Goal: Book appointment/travel/reservation

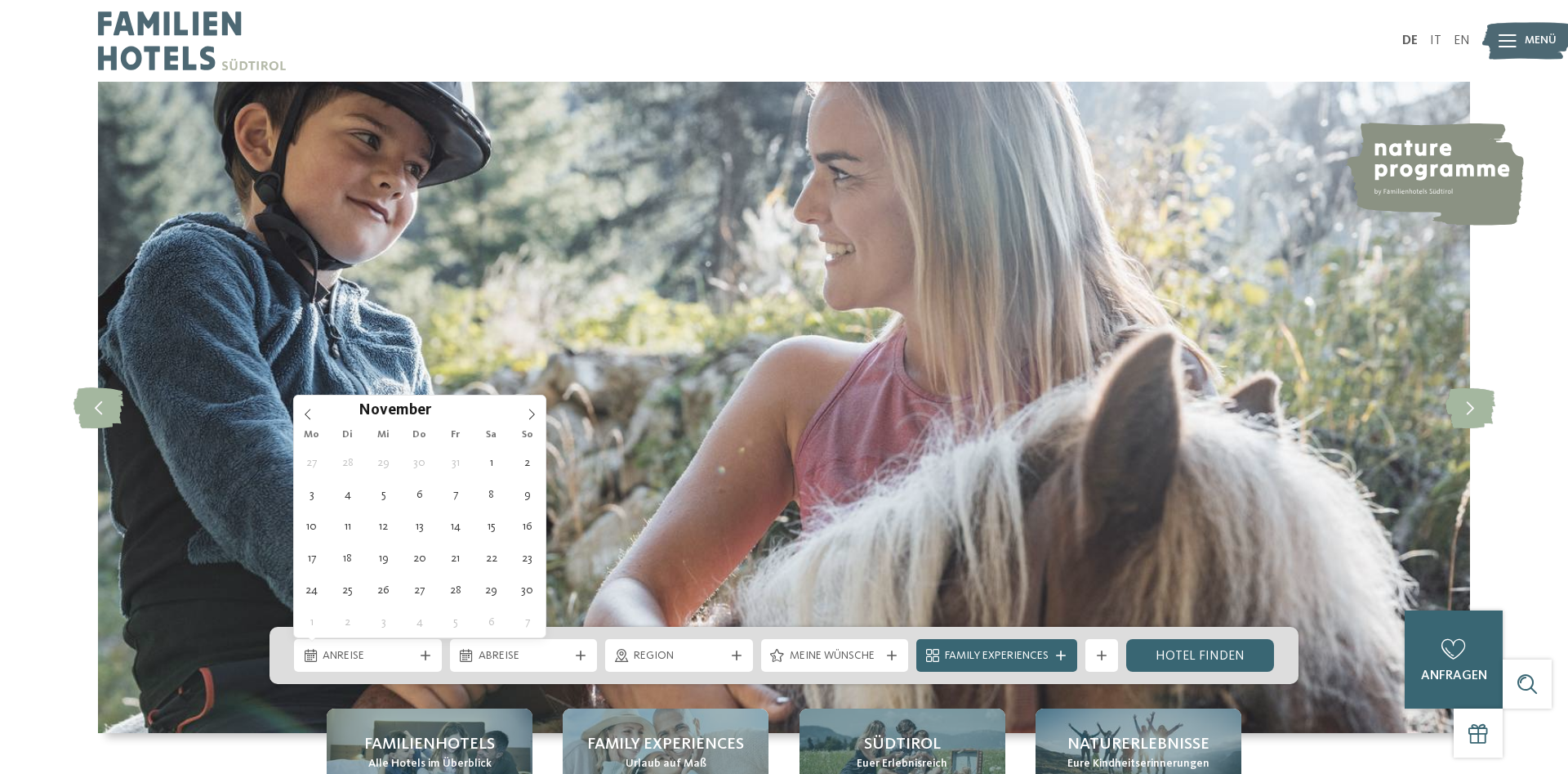
click at [533, 417] on icon at bounding box center [531, 414] width 11 height 11
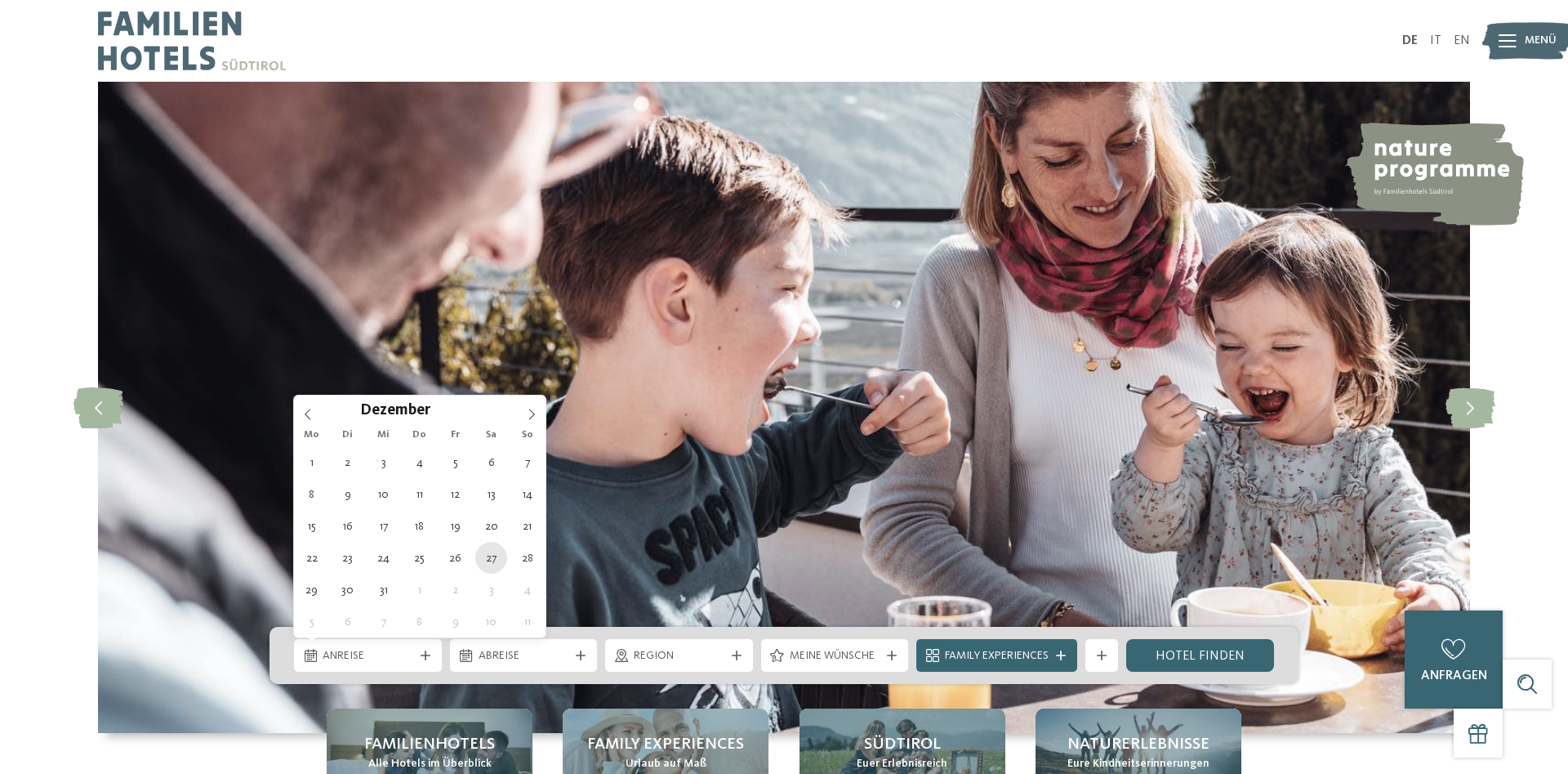
type div "[DATE]"
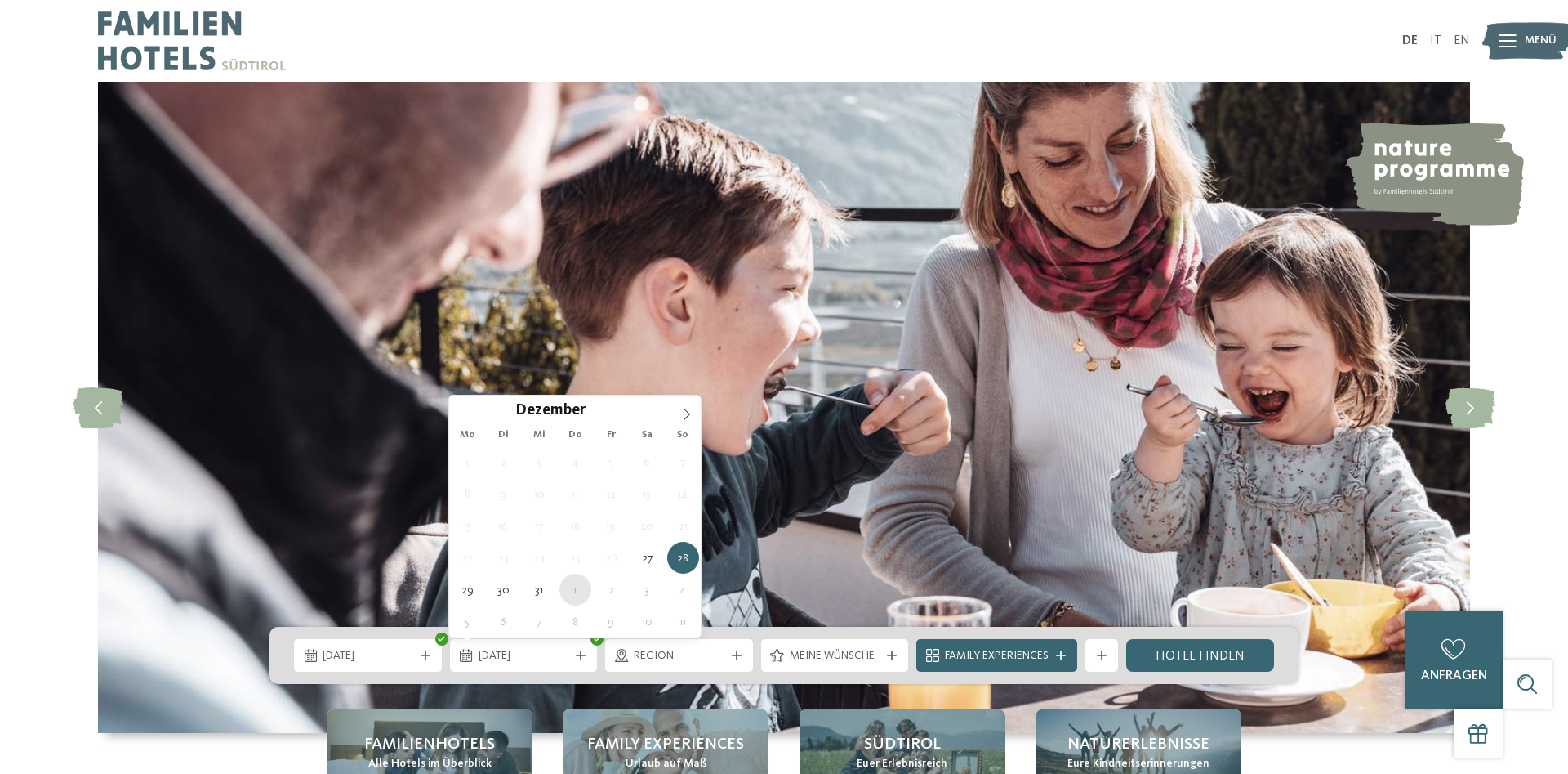
type div "[DATE]"
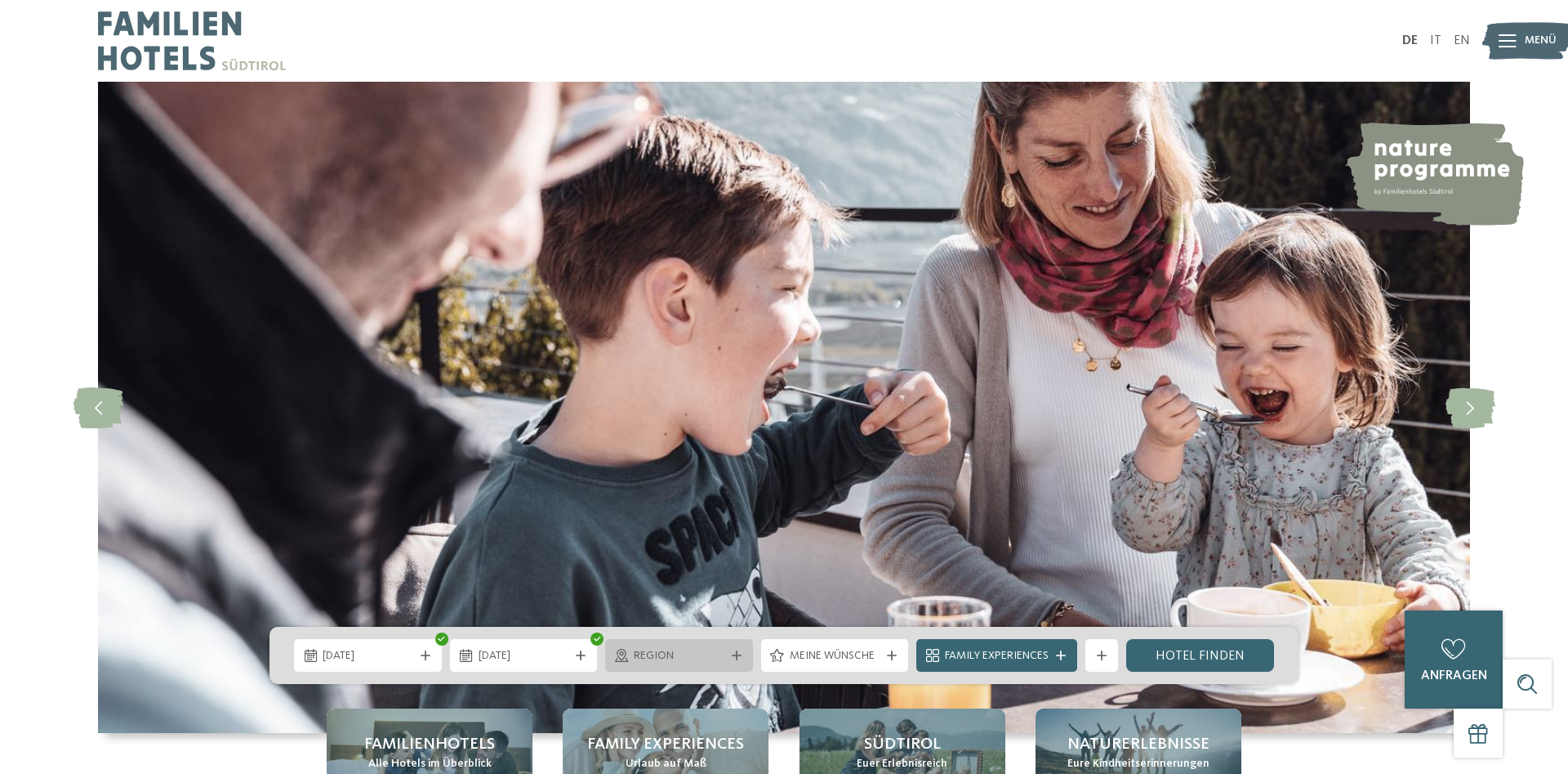
click at [691, 660] on span "Region" at bounding box center [679, 656] width 91 height 16
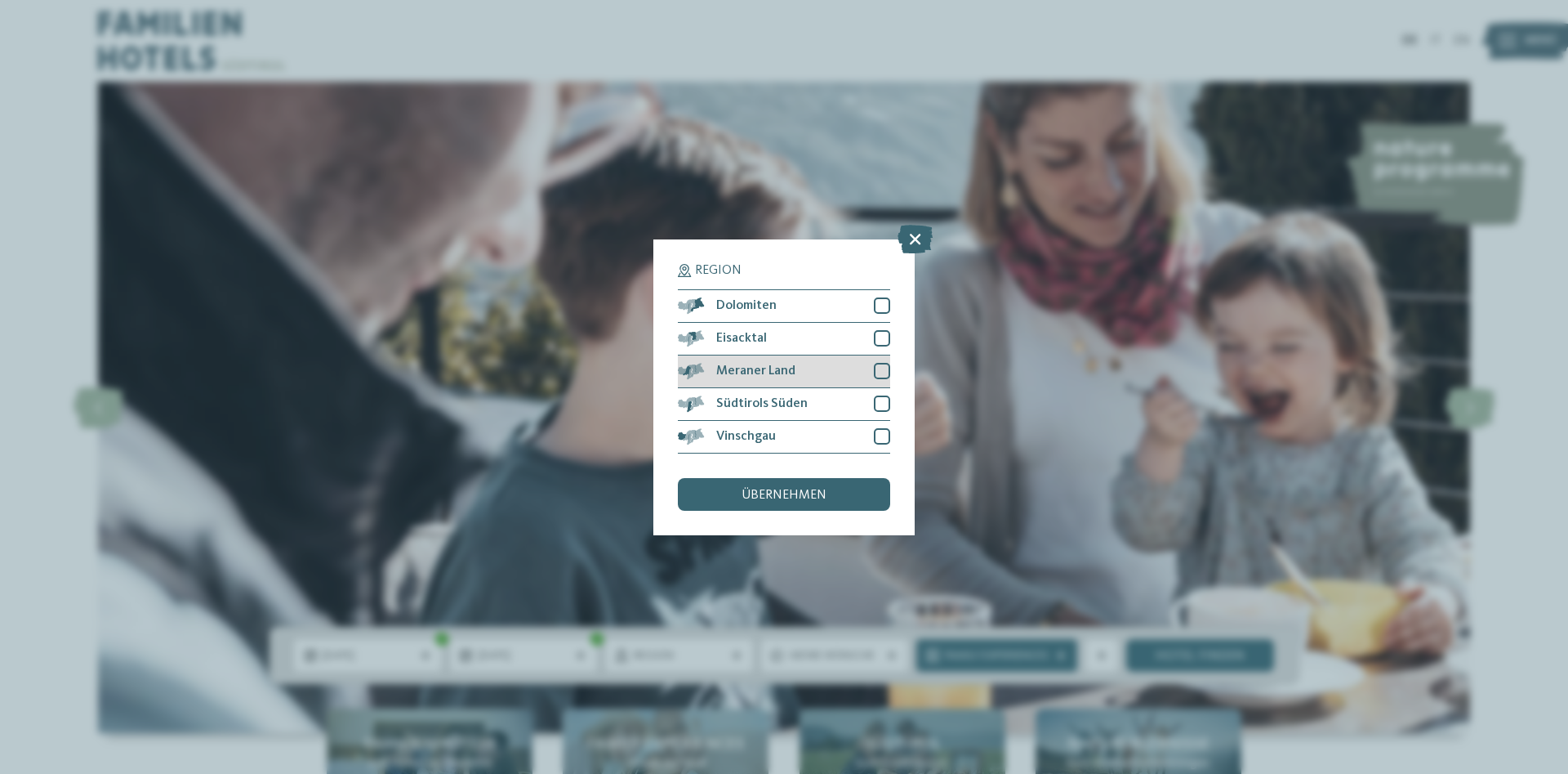
click at [883, 364] on div "Meraner Land" at bounding box center [784, 372] width 212 height 33
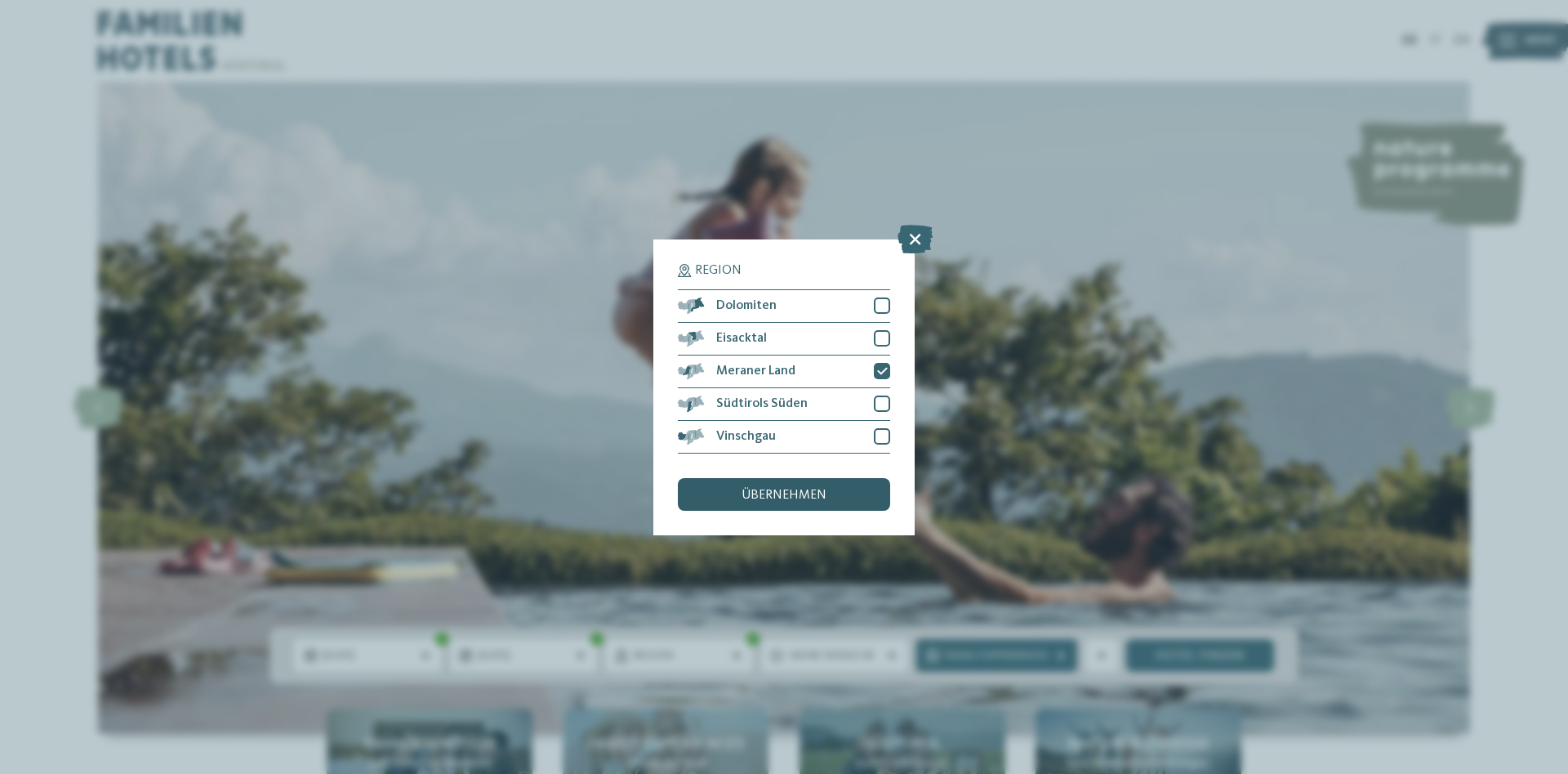
click at [815, 499] on span "übernehmen" at bounding box center [784, 495] width 85 height 13
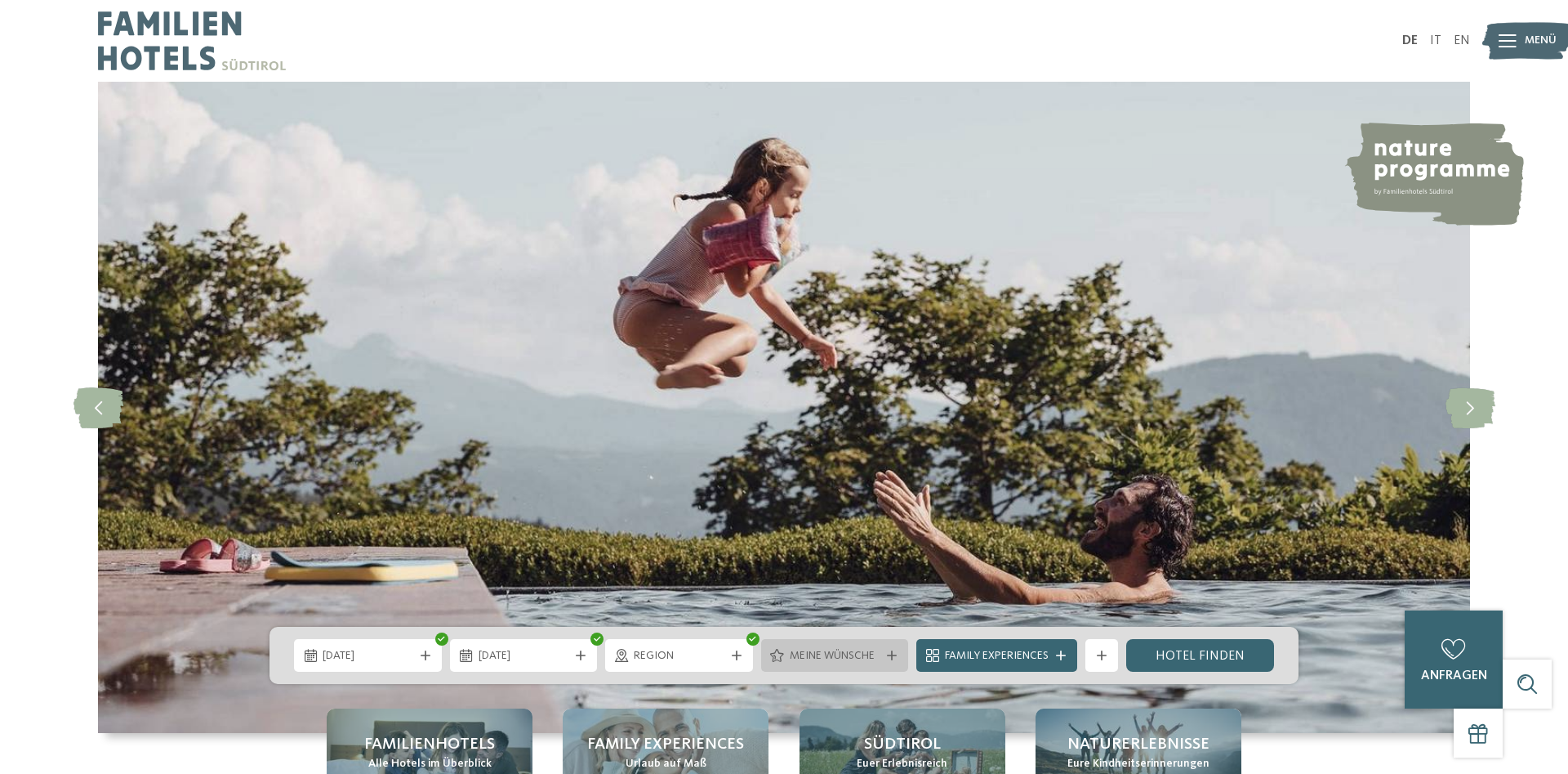
click at [820, 659] on span "Meine Wünsche" at bounding box center [835, 656] width 91 height 16
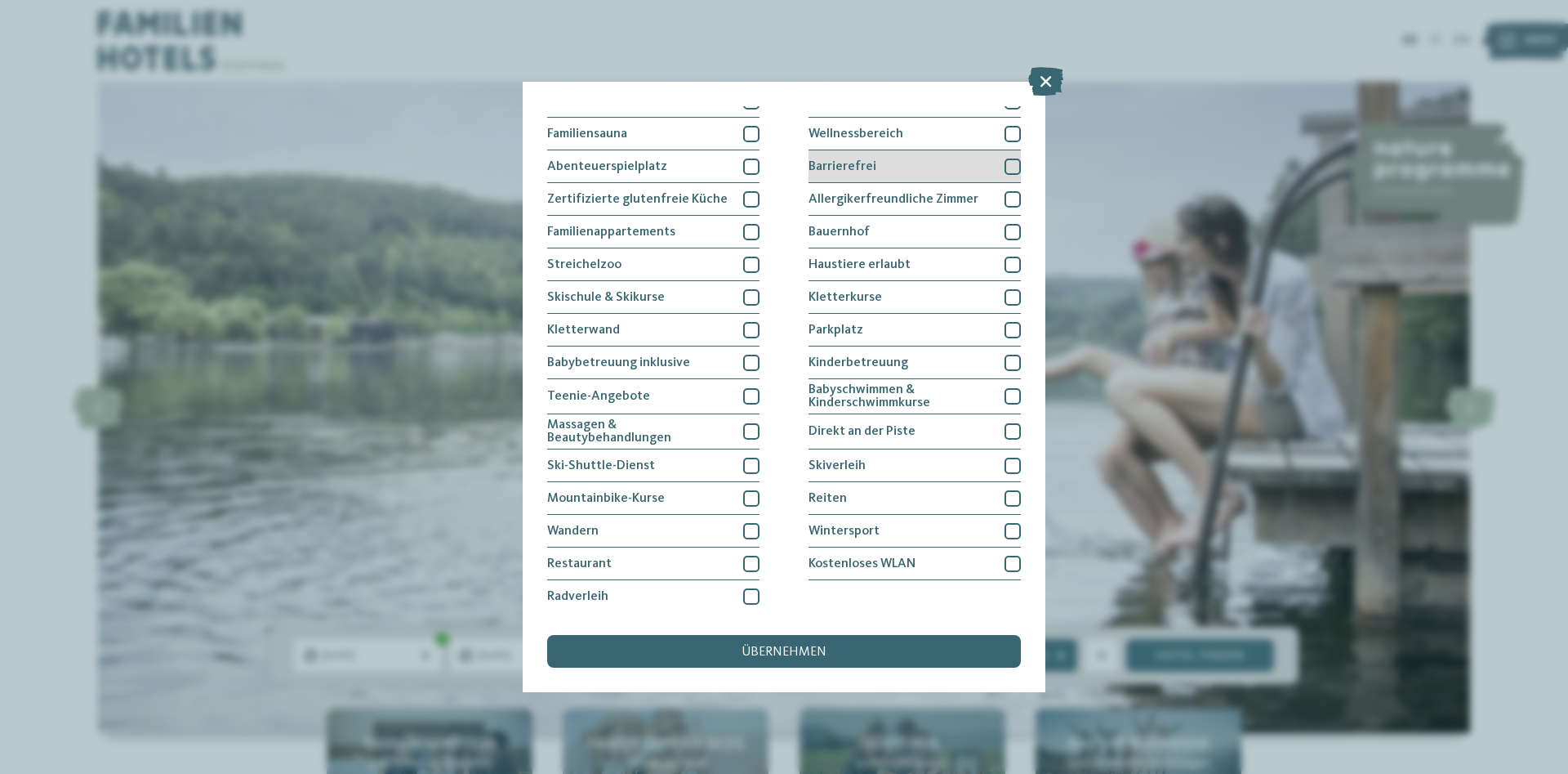
scroll to position [34, 0]
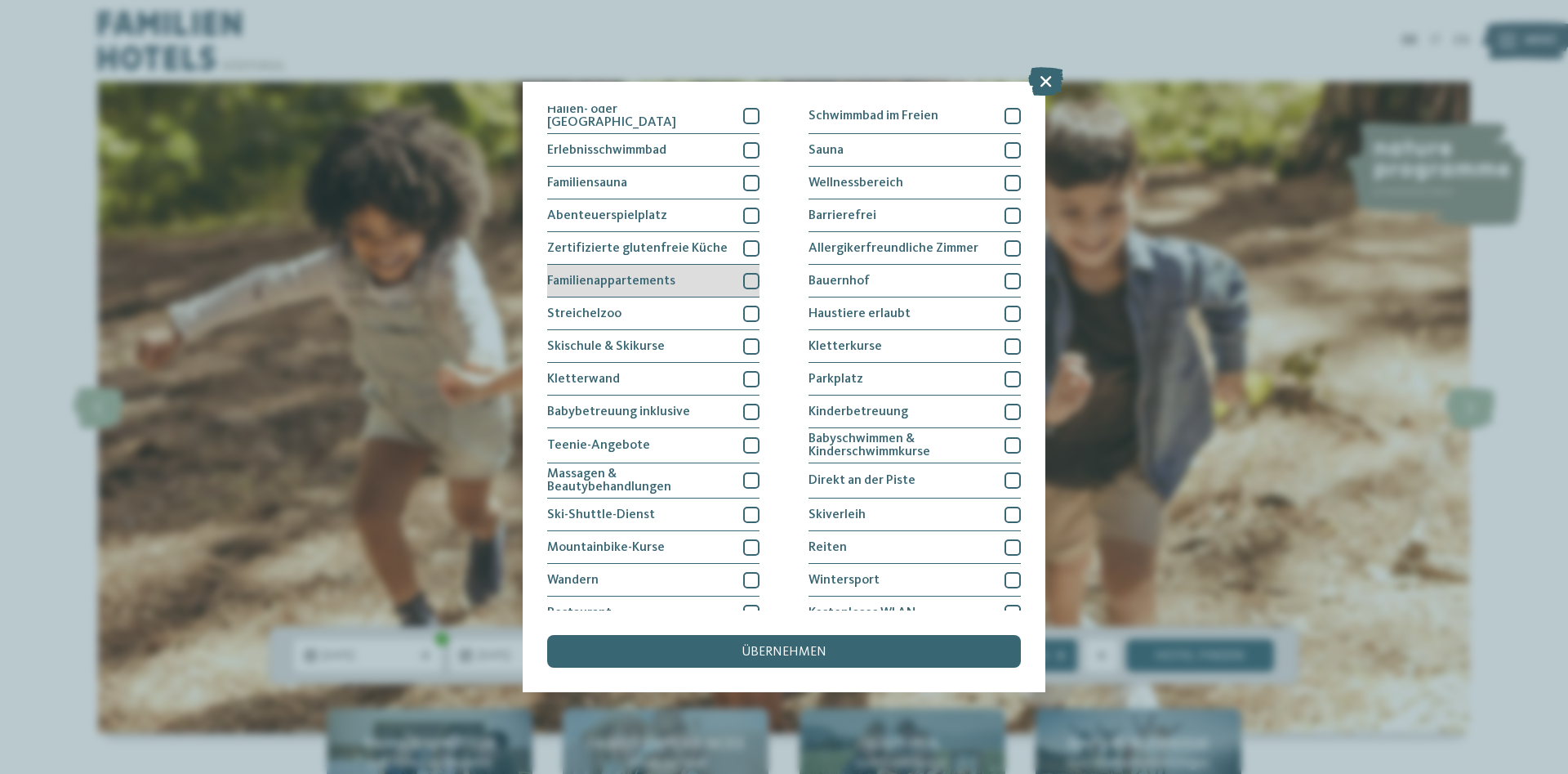
click at [751, 275] on div at bounding box center [751, 281] width 16 height 16
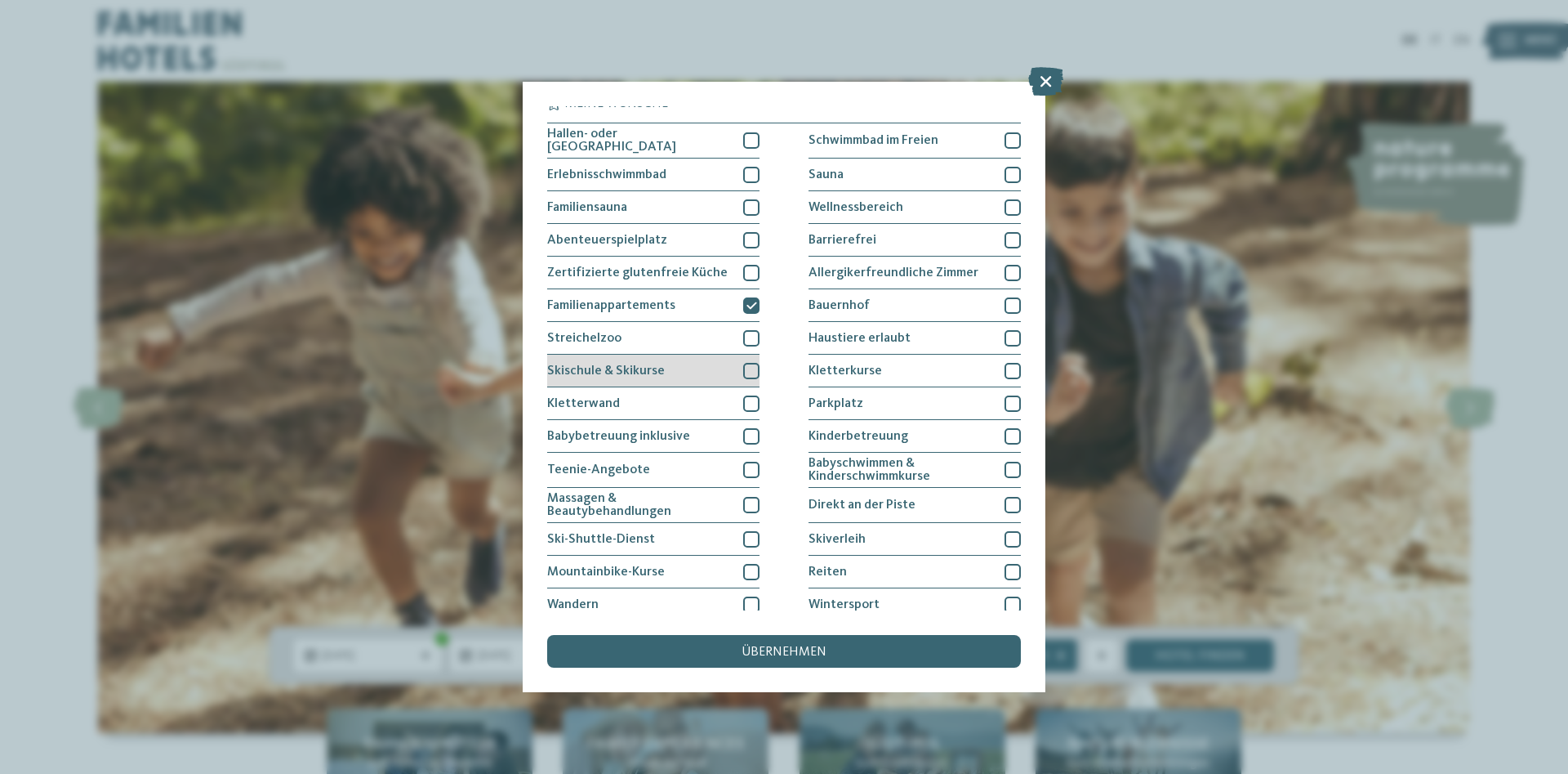
scroll to position [0, 0]
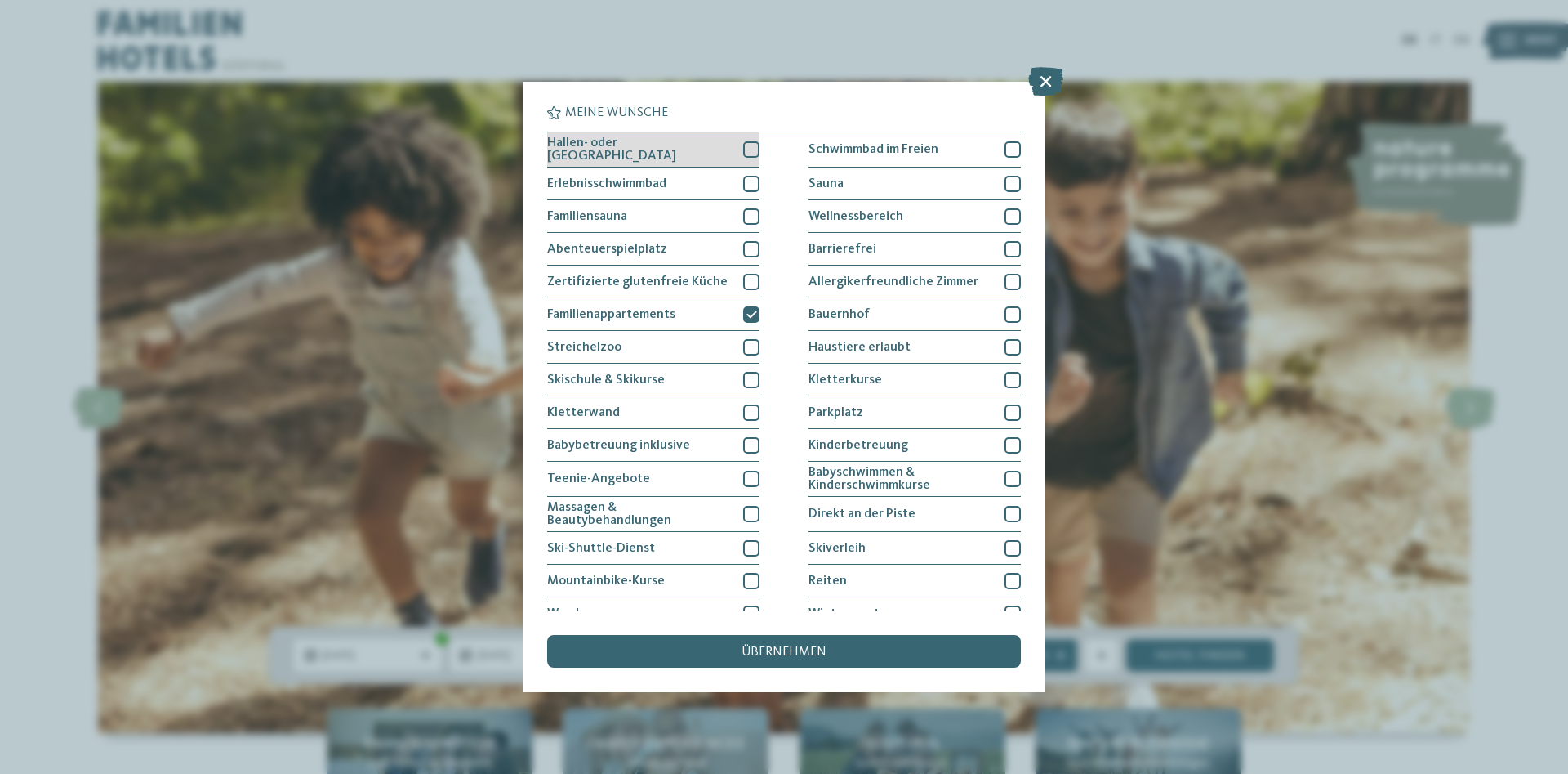
click at [753, 147] on div at bounding box center [751, 149] width 16 height 16
click at [834, 648] on div "übernehmen" at bounding box center [784, 652] width 474 height 33
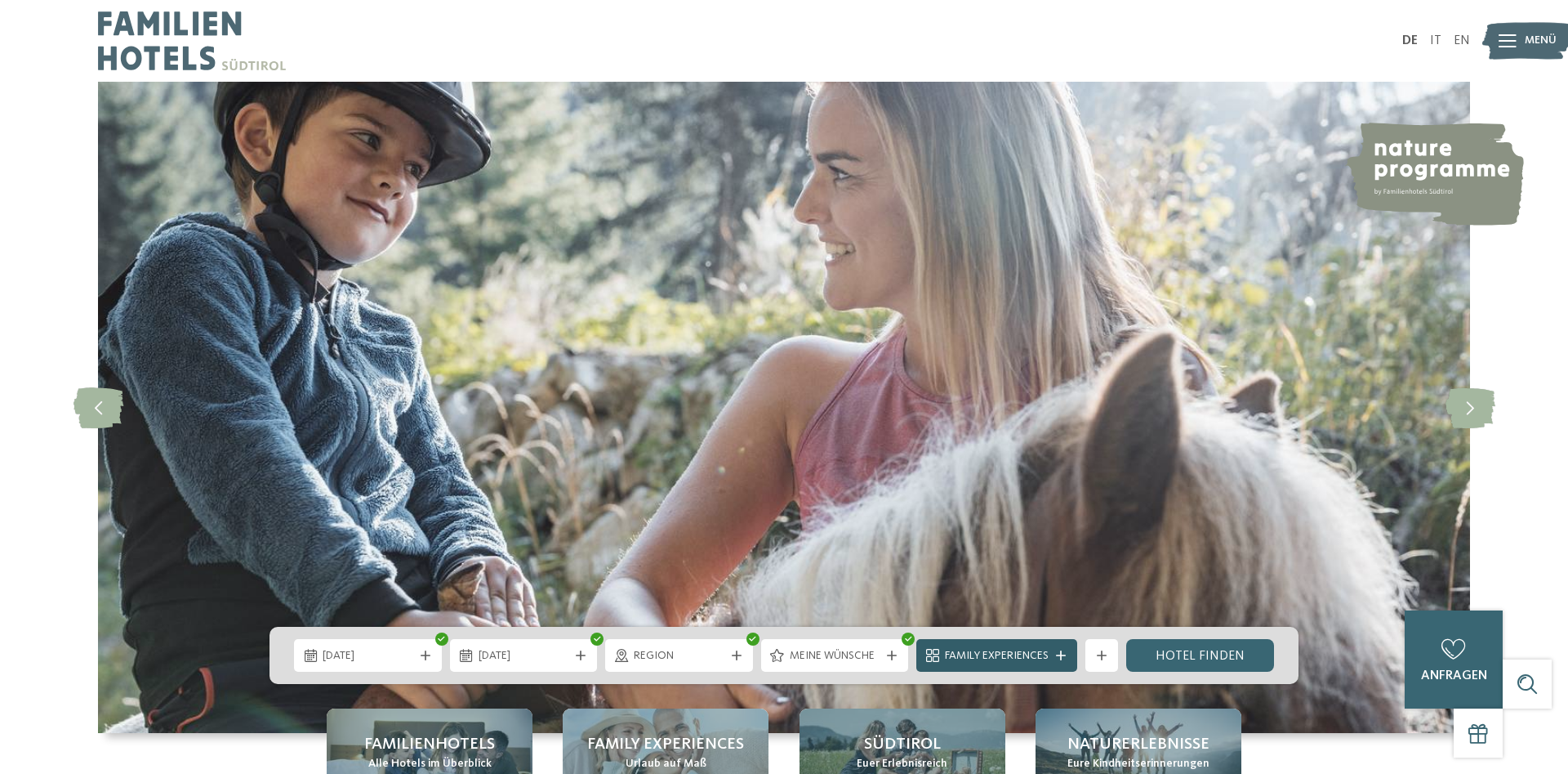
click at [1000, 655] on span "Family Experiences" at bounding box center [997, 656] width 104 height 16
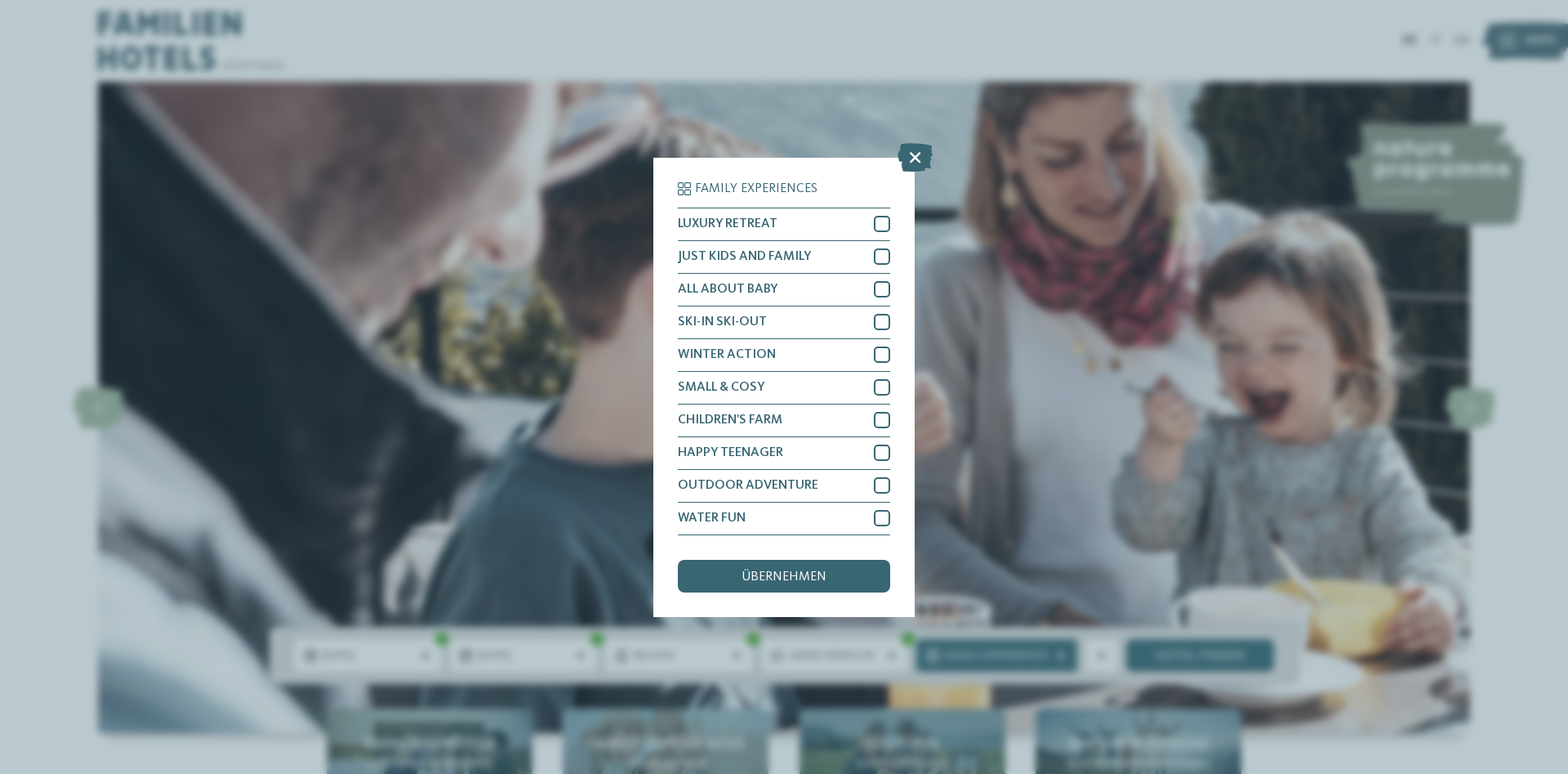
drag, startPoint x: 910, startPoint y: 154, endPoint x: 929, endPoint y: 176, distance: 29.1
click at [911, 154] on icon at bounding box center [915, 156] width 35 height 29
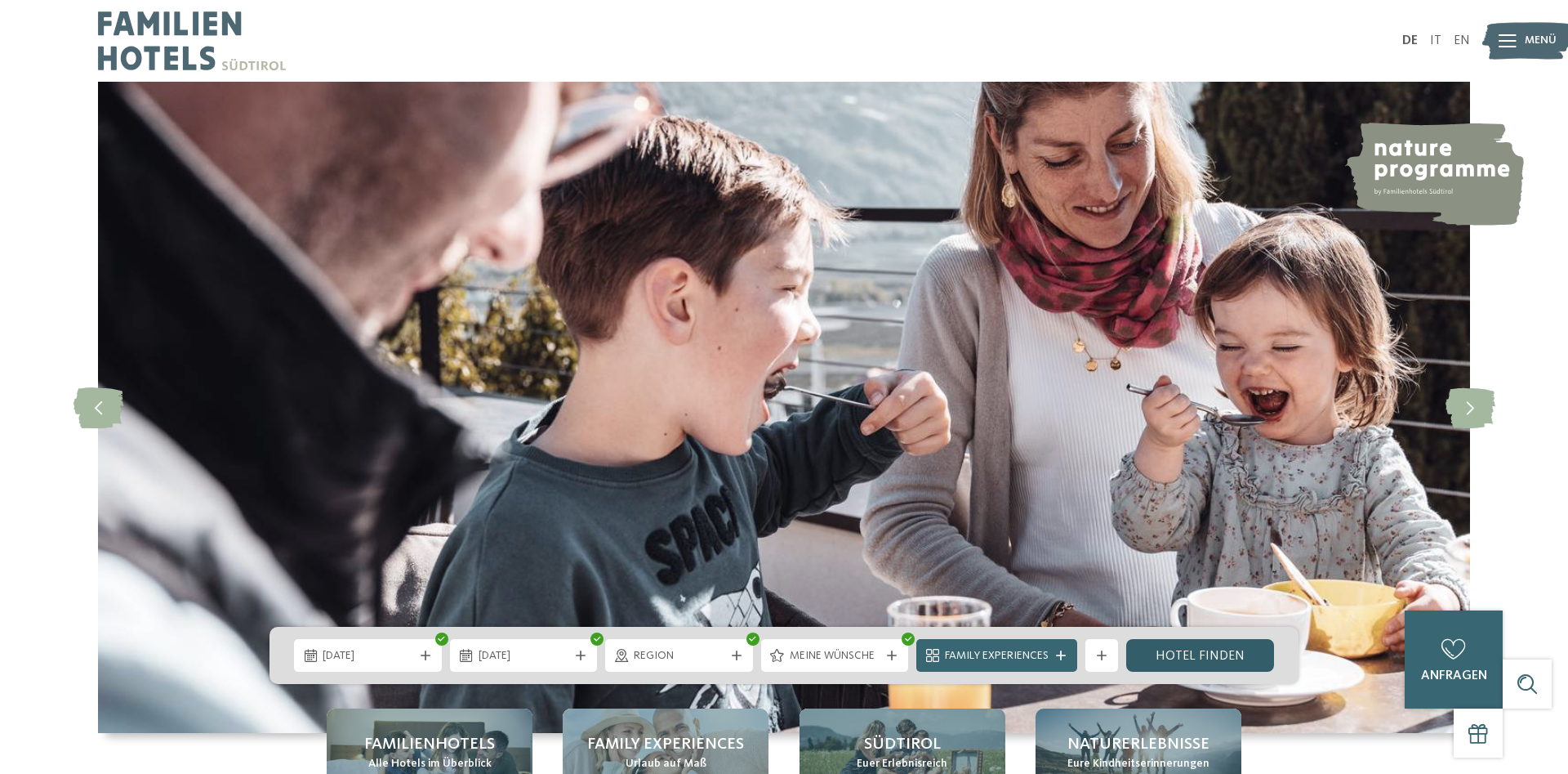
click at [1187, 650] on link "Hotel finden" at bounding box center [1200, 655] width 147 height 33
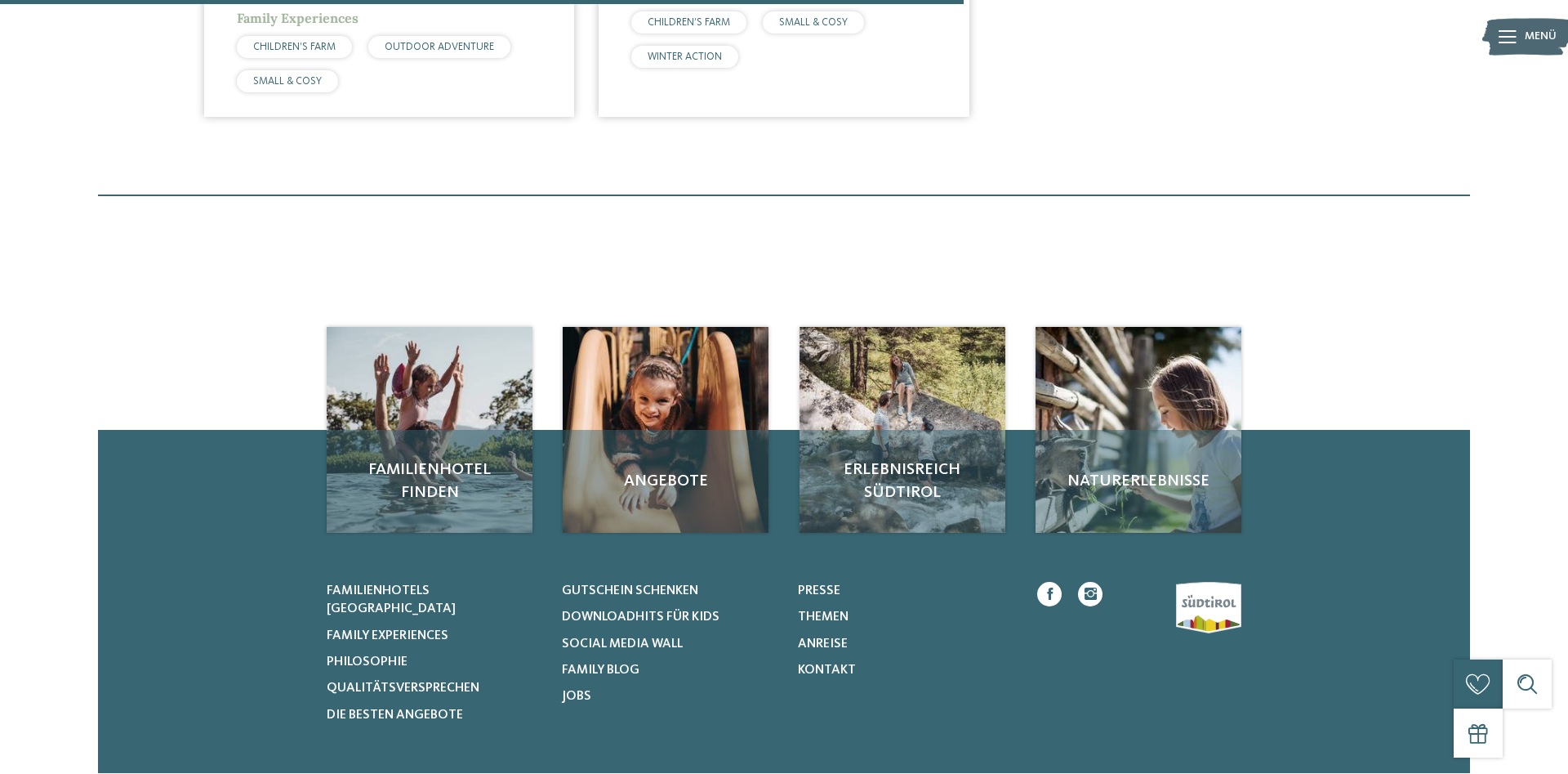
scroll to position [680, 0]
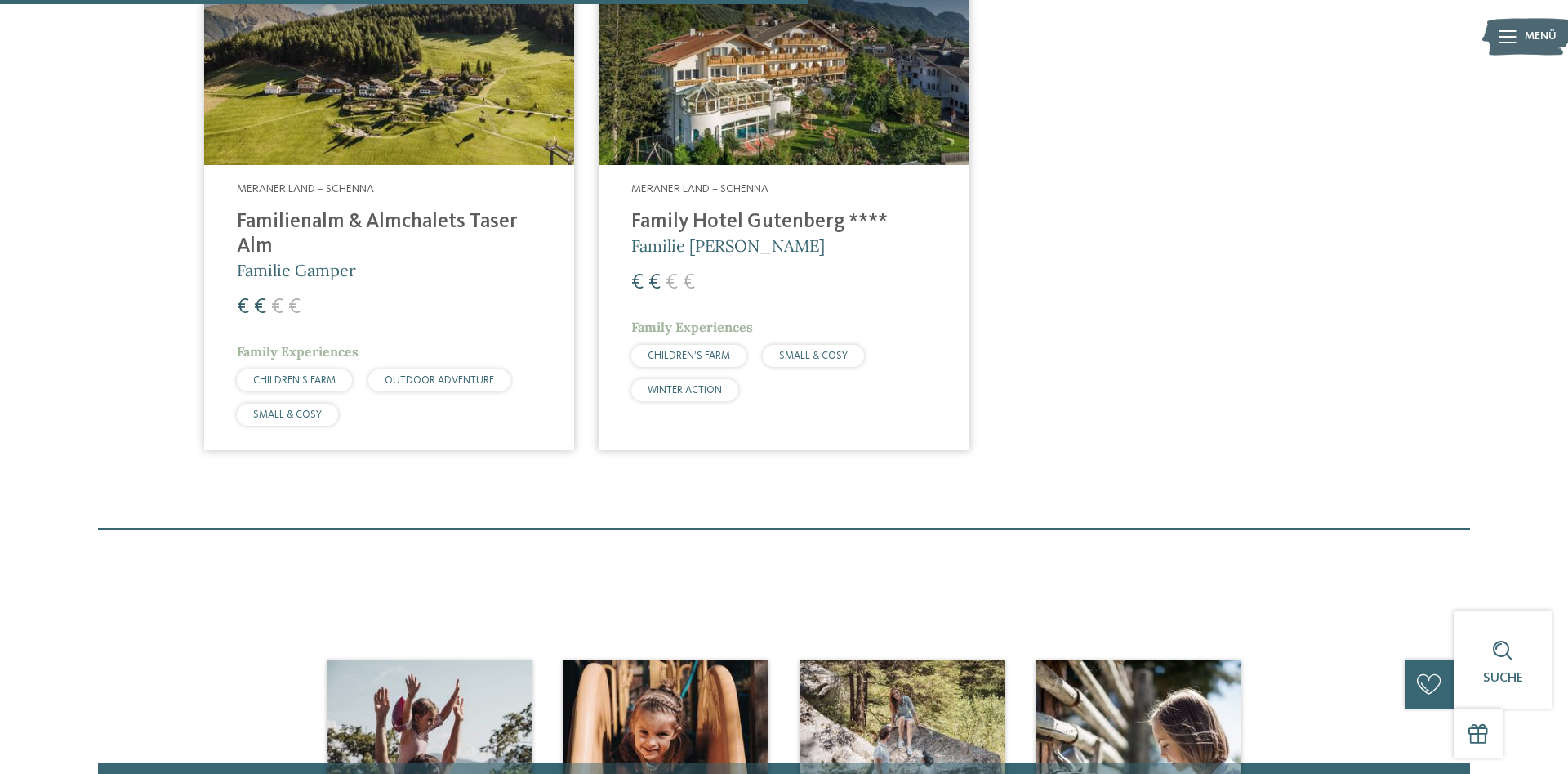
click at [366, 217] on h4 "Familienalm & Almchalets Taser Alm" at bounding box center [389, 234] width 304 height 49
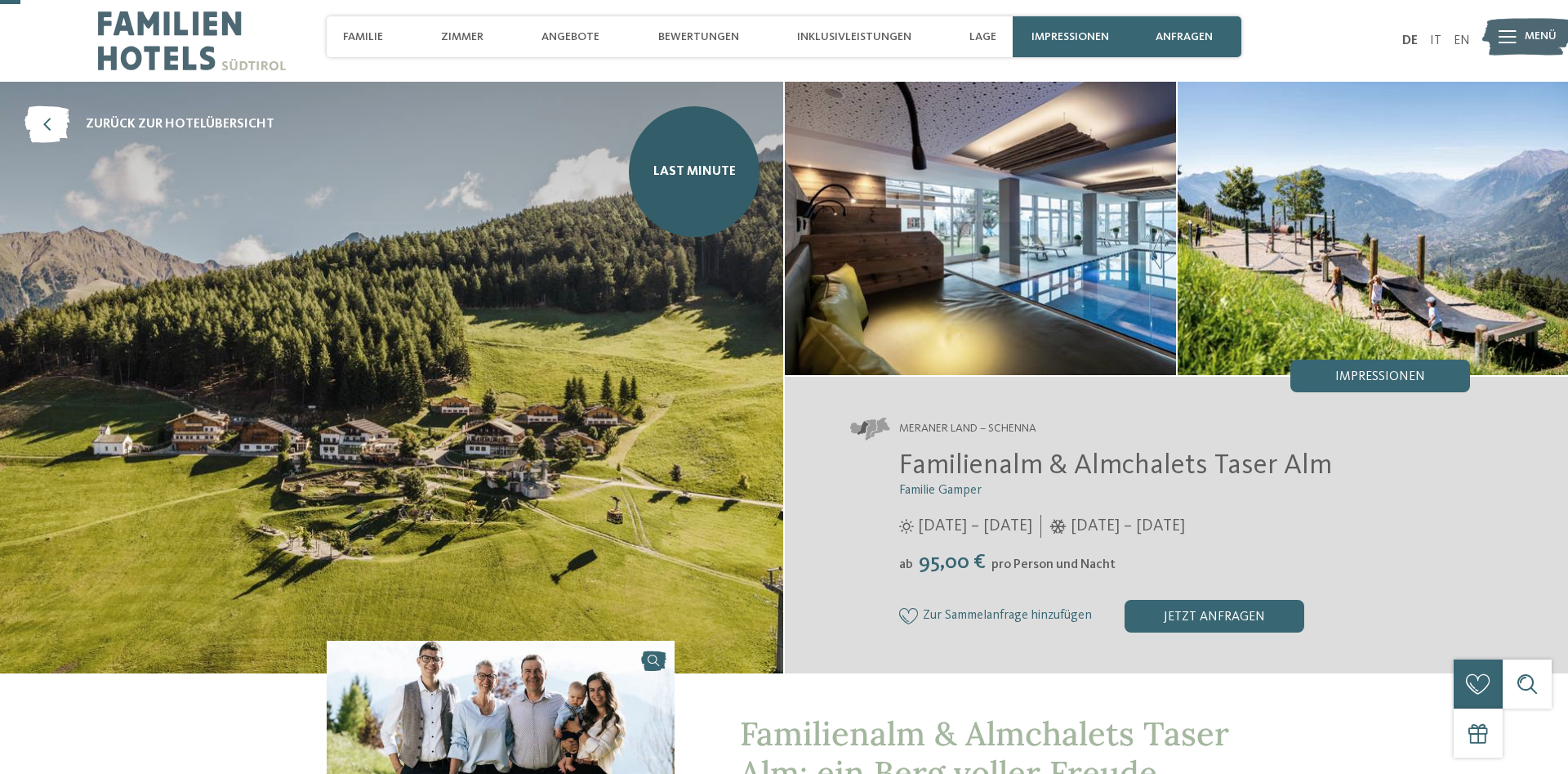
scroll to position [83, 0]
